Goal: Task Accomplishment & Management: Complete application form

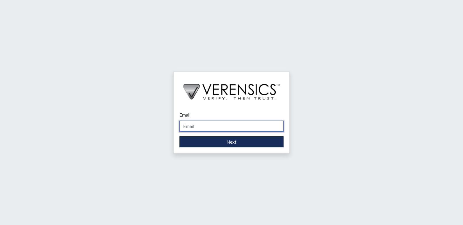
click at [235, 121] on input "Email" at bounding box center [232, 126] width 104 height 11
type input "[PERSON_NAME][EMAIL_ADDRESS][PERSON_NAME][DOMAIN_NAME]"
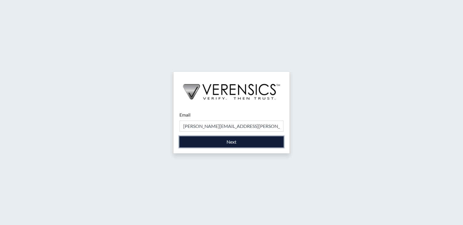
click at [238, 140] on button "Next" at bounding box center [232, 142] width 104 height 11
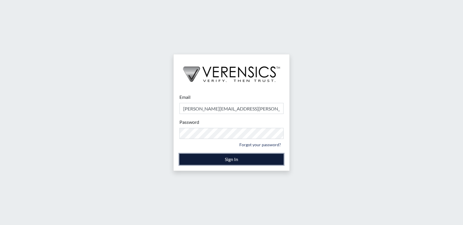
click at [245, 158] on button "Sign In" at bounding box center [232, 159] width 104 height 11
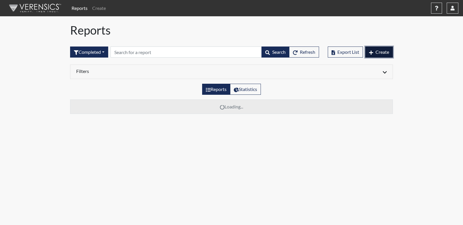
click at [381, 51] on span "Create" at bounding box center [383, 52] width 14 height 6
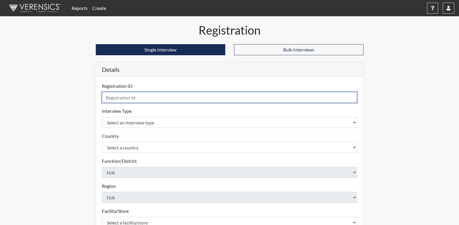
click at [266, 95] on input "text" at bounding box center [230, 97] width 256 height 11
type input "DJC7352"
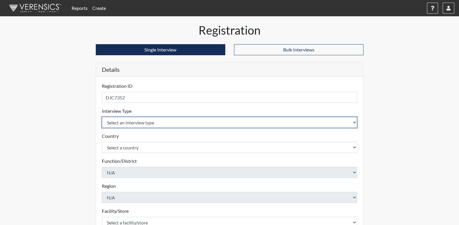
click at [231, 118] on body "Reports Create Help Center × Verensics Best Practices How to successfully use t…" at bounding box center [229, 112] width 459 height 225
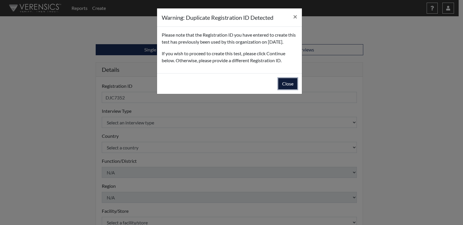
click at [284, 89] on button "Close" at bounding box center [288, 83] width 19 height 11
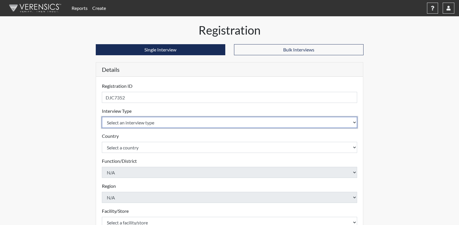
click at [182, 125] on select "Select an interview type Corrections Pre-Employment" at bounding box center [230, 122] width 256 height 11
select select "ff733e93-e1bf-11ea-9c9f-0eff0cf7eb8f"
click at [102, 117] on select "Select an interview type Corrections Pre-Employment" at bounding box center [230, 122] width 256 height 11
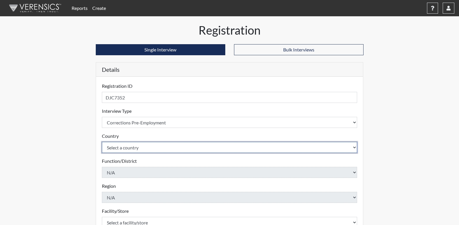
click at [164, 151] on select "Select a country [GEOGRAPHIC_DATA] [GEOGRAPHIC_DATA]" at bounding box center [230, 147] width 256 height 11
select select "united-states-of-[GEOGRAPHIC_DATA]"
click at [102, 142] on select "Select a country [GEOGRAPHIC_DATA] [GEOGRAPHIC_DATA]" at bounding box center [230, 147] width 256 height 11
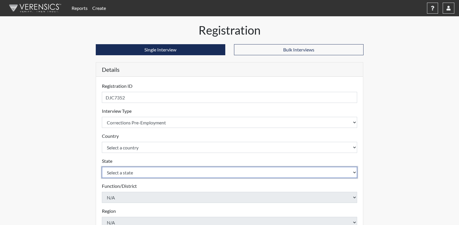
click at [145, 175] on select "Select a state [US_STATE] [US_STATE] [US_STATE] [US_STATE] [US_STATE] [US_STATE…" at bounding box center [230, 172] width 256 height 11
select select "GA"
click at [102, 167] on select "Select a state [US_STATE] [US_STATE] [US_STATE] [US_STATE] [US_STATE] [US_STATE…" at bounding box center [230, 172] width 256 height 11
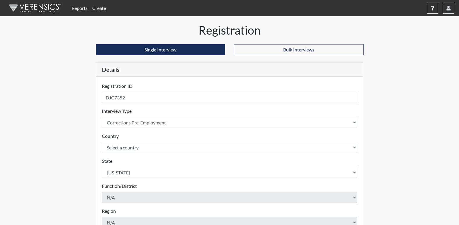
click at [59, 126] on div "Reports Create Help Center × Verensics Best Practices How to successfully use t…" at bounding box center [229, 176] width 459 height 353
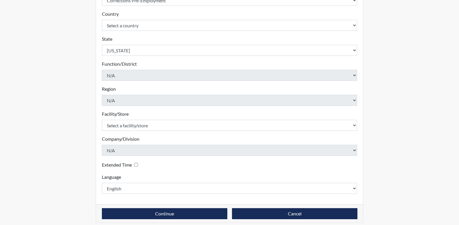
scroll to position [127, 0]
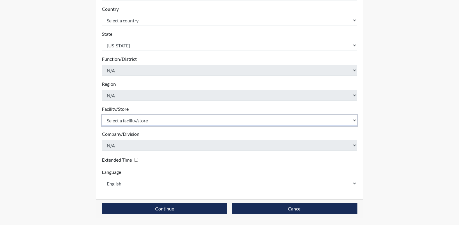
click at [141, 122] on select "Select a facility/store Emanuel PDC" at bounding box center [230, 120] width 256 height 11
select select "6cb93d38-fa90-4017-ba0b-d5d2c2cea01d"
click at [102, 115] on select "Select a facility/store Emanuel PDC" at bounding box center [230, 120] width 256 height 11
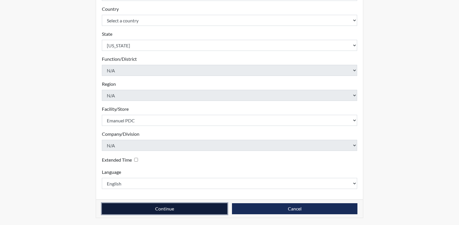
click at [150, 209] on button "Continue" at bounding box center [164, 209] width 125 height 11
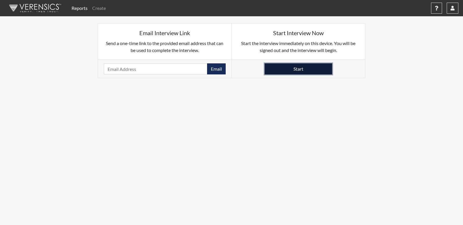
click at [327, 68] on button "Start" at bounding box center [299, 68] width 68 height 11
